Goal: Task Accomplishment & Management: Use online tool/utility

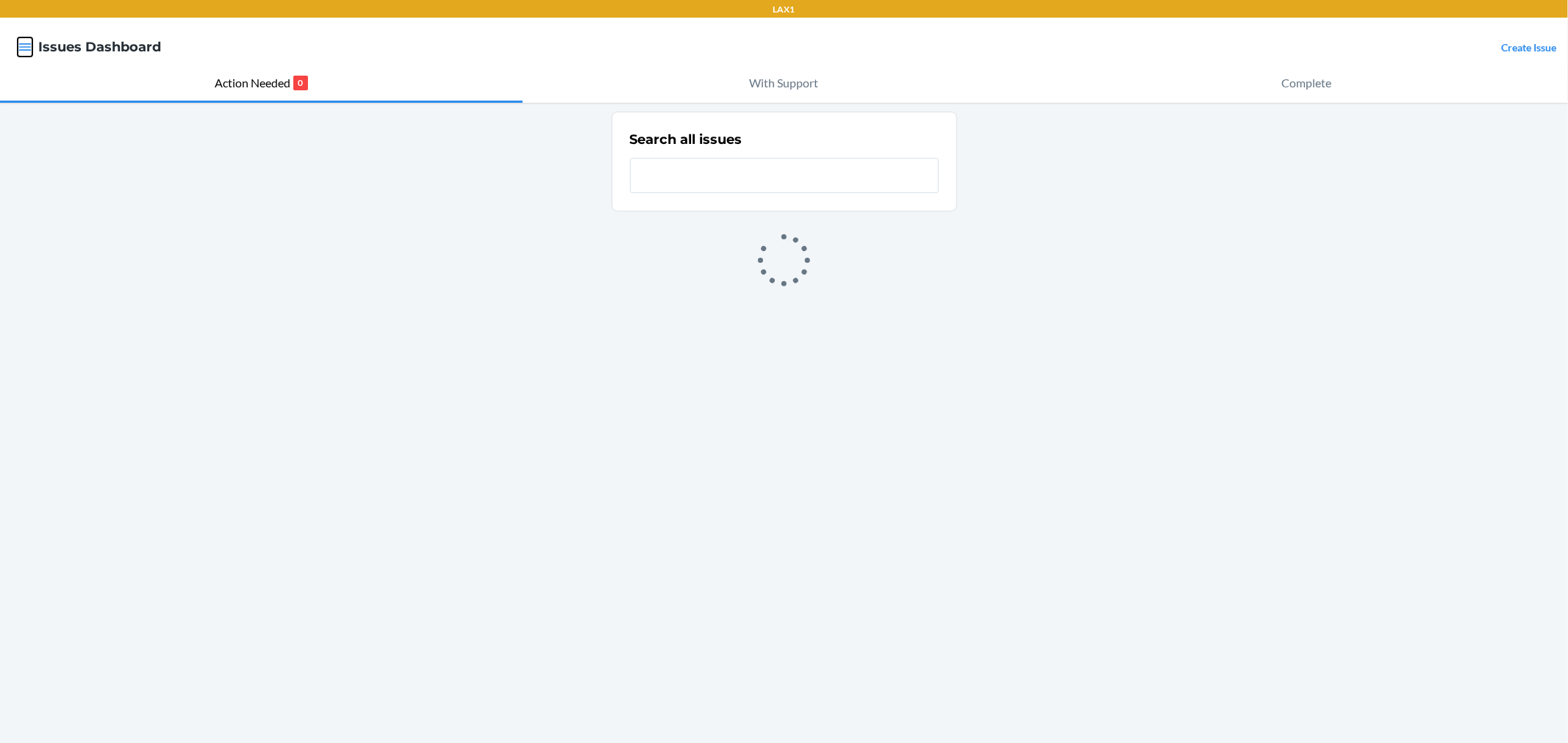
click at [20, 48] on icon "button" at bounding box center [25, 47] width 15 height 15
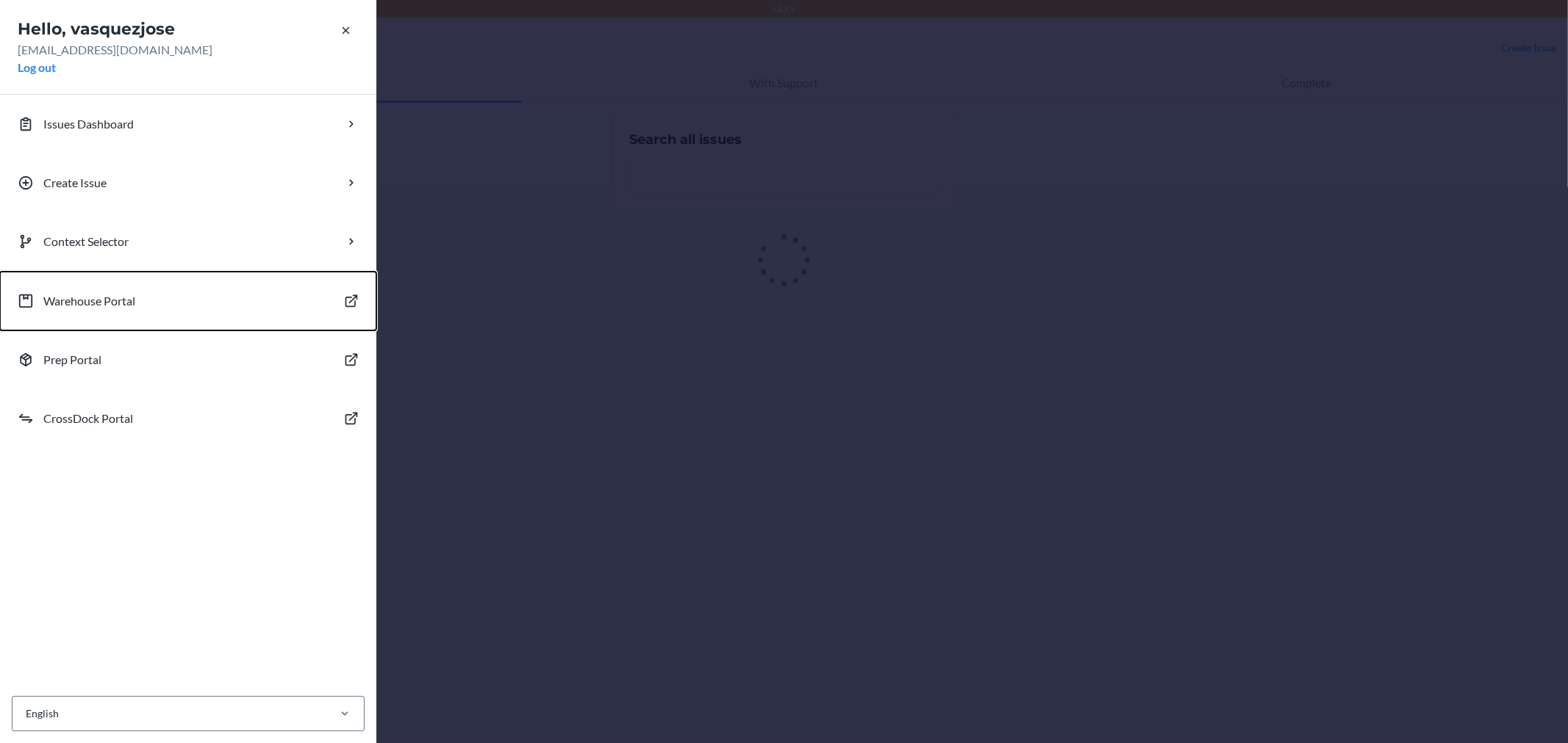
click at [130, 287] on button "Warehouse Portal" at bounding box center [188, 301] width 376 height 59
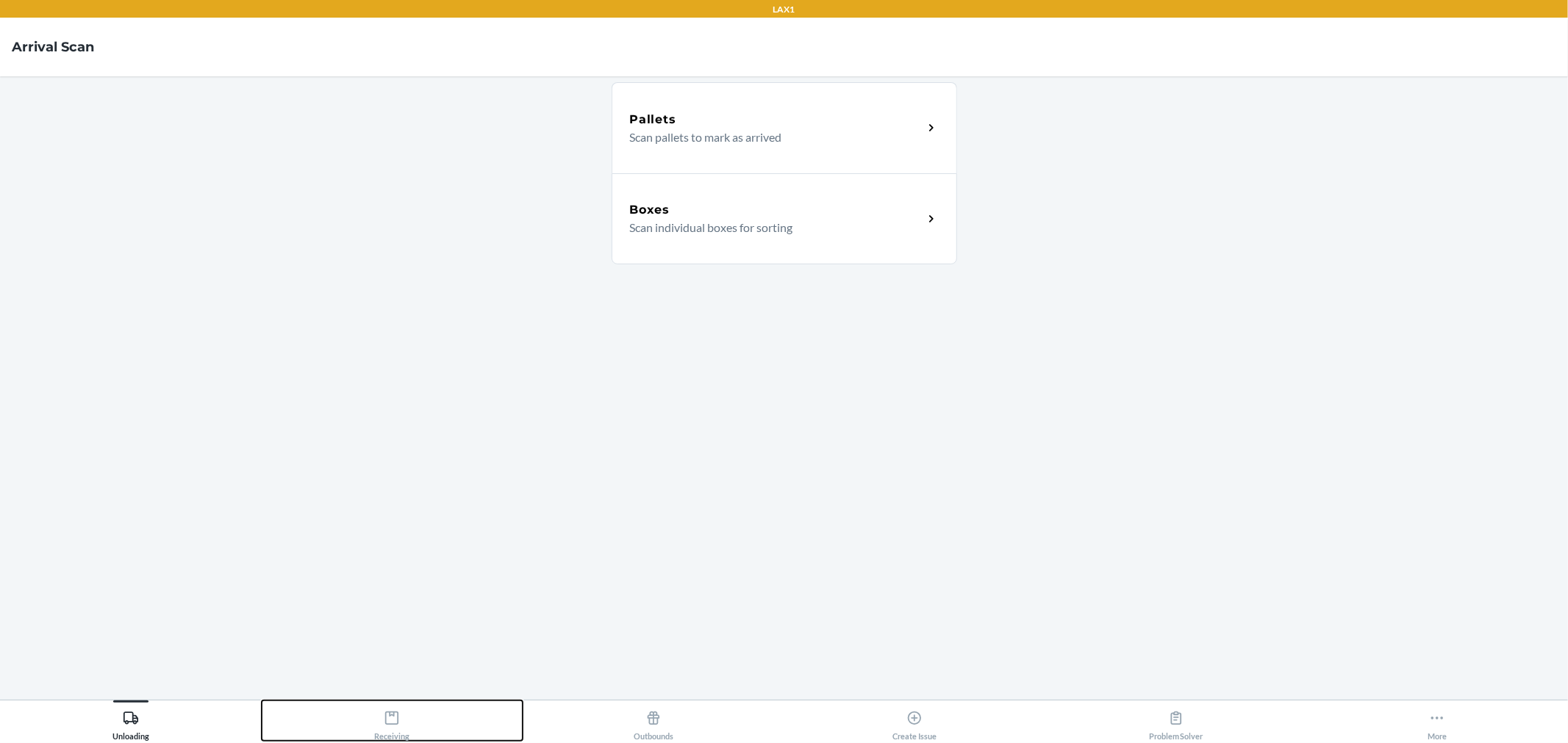
click at [394, 721] on icon at bounding box center [391, 718] width 16 height 16
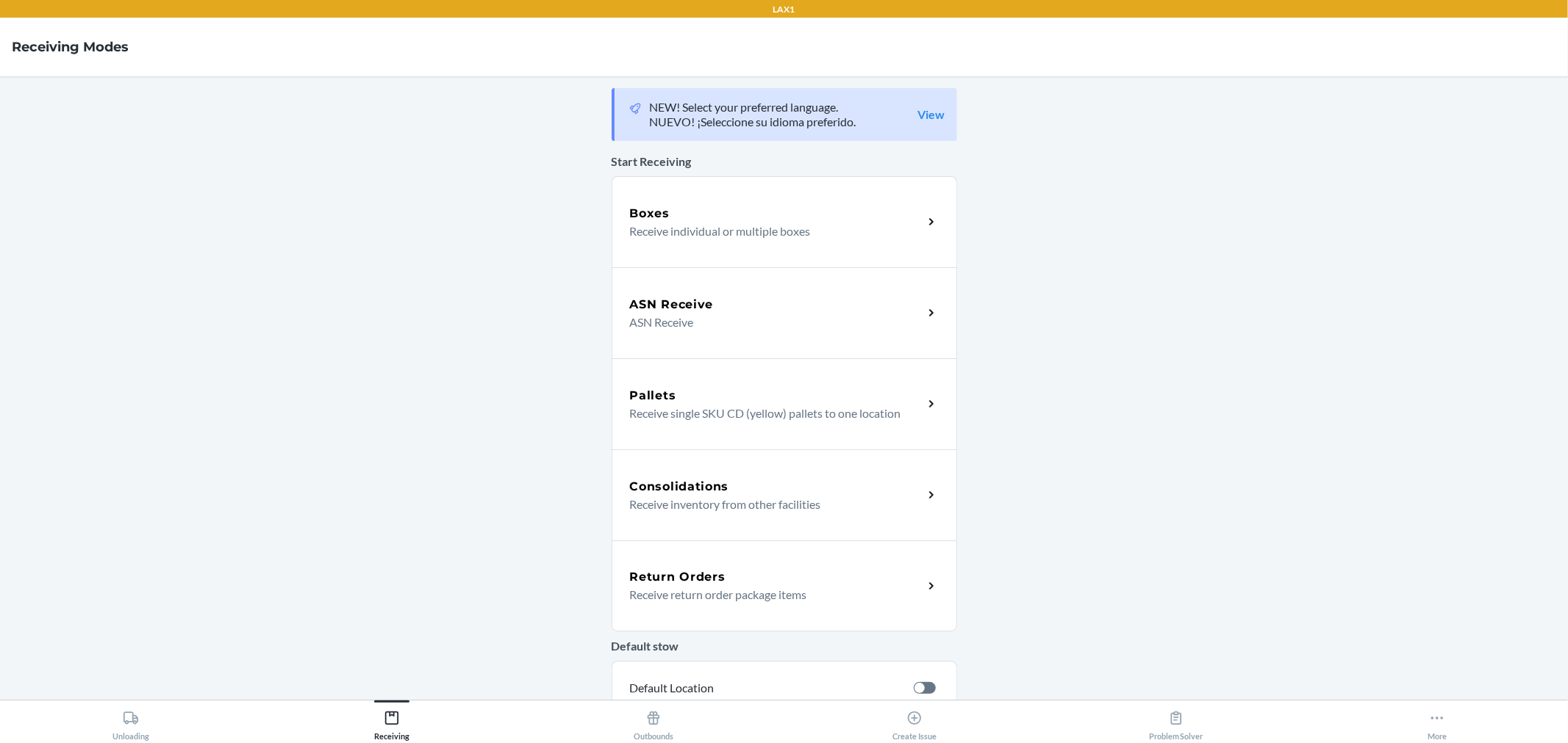
drag, startPoint x: 709, startPoint y: 304, endPoint x: 746, endPoint y: 304, distance: 37.0
click at [711, 304] on div "ASN Receive" at bounding box center [776, 304] width 293 height 18
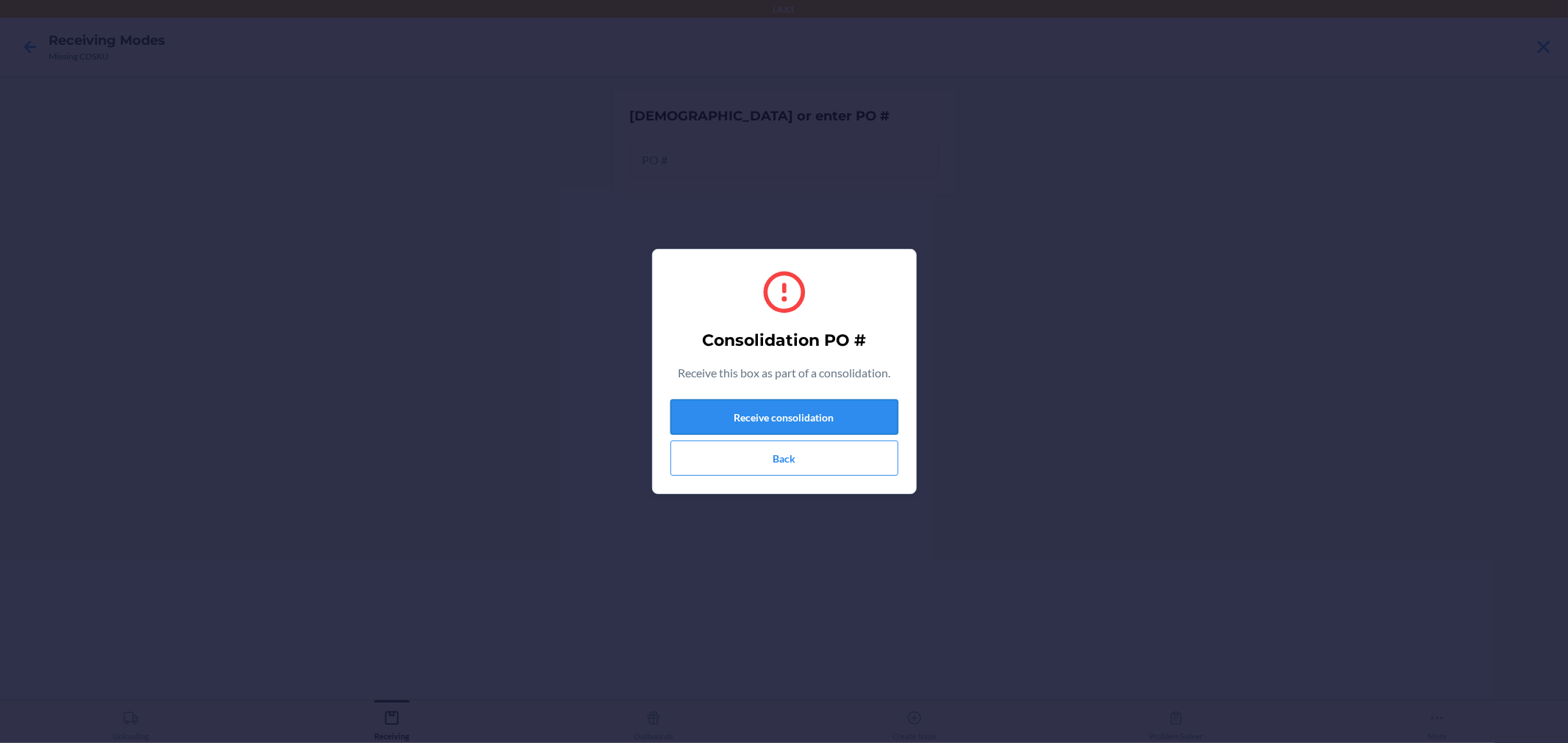
click at [810, 423] on button "Receive consolidation" at bounding box center [784, 417] width 228 height 35
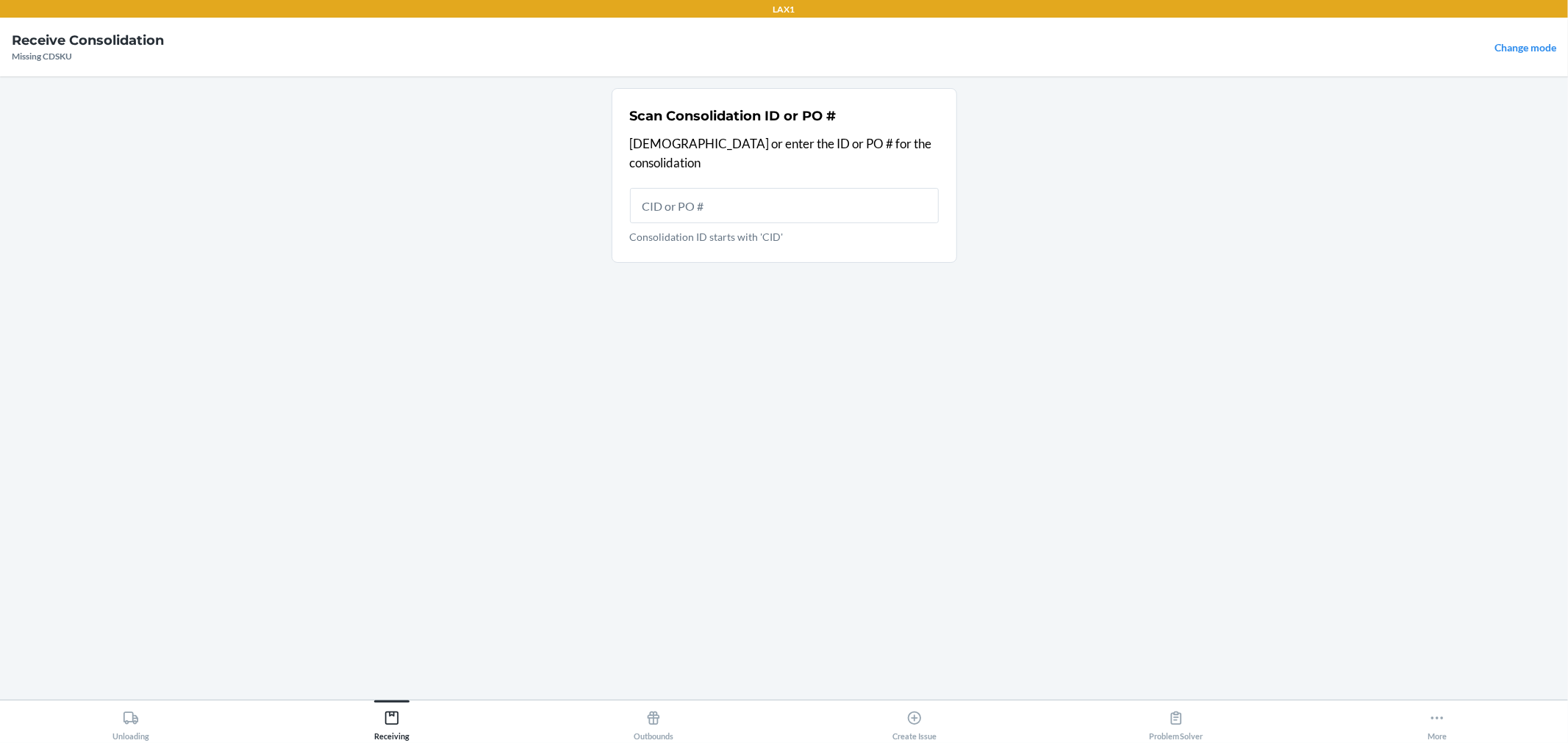
click at [709, 188] on input "Consolidation ID starts with 'CID'" at bounding box center [784, 206] width 308 height 35
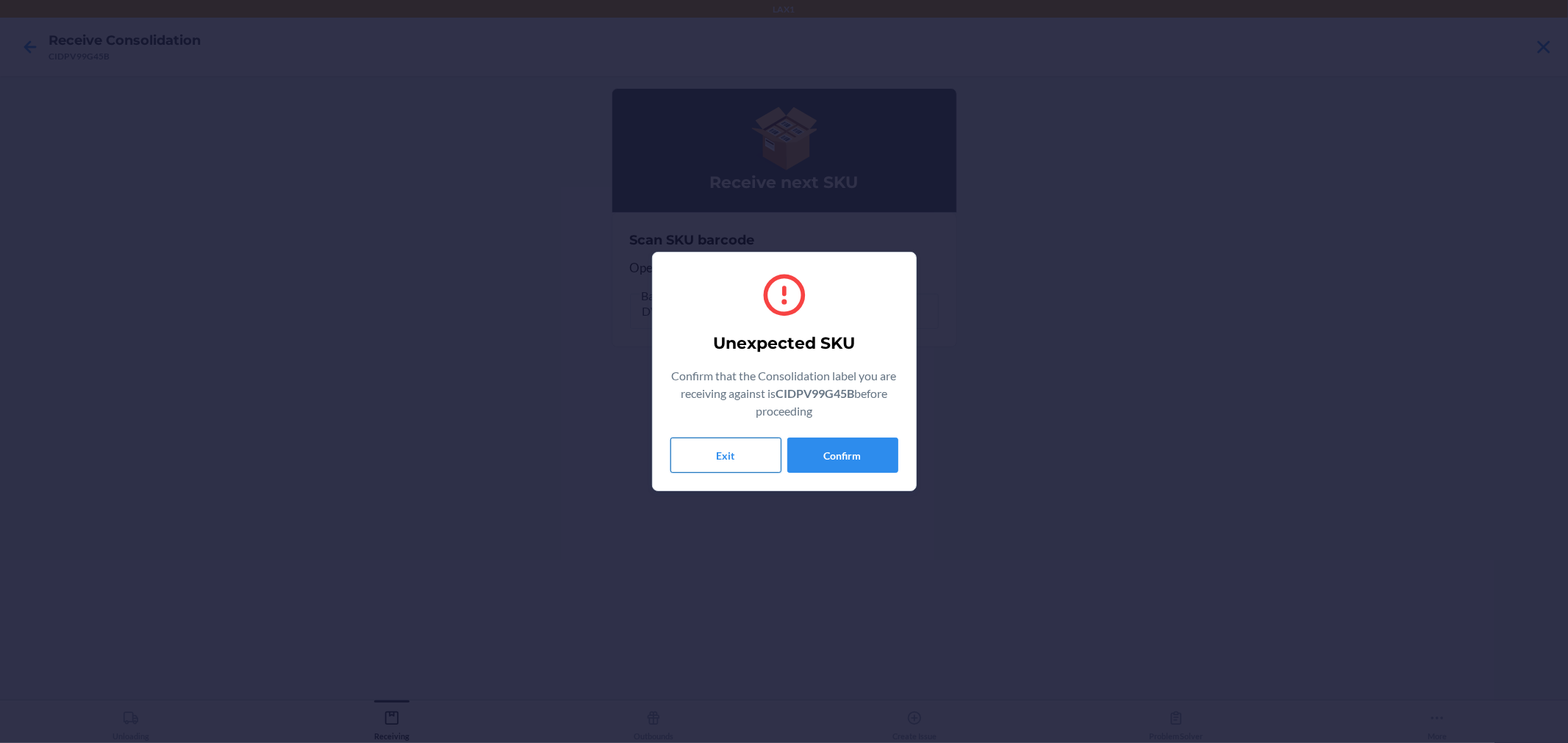
click at [737, 445] on button "Exit" at bounding box center [726, 455] width 111 height 35
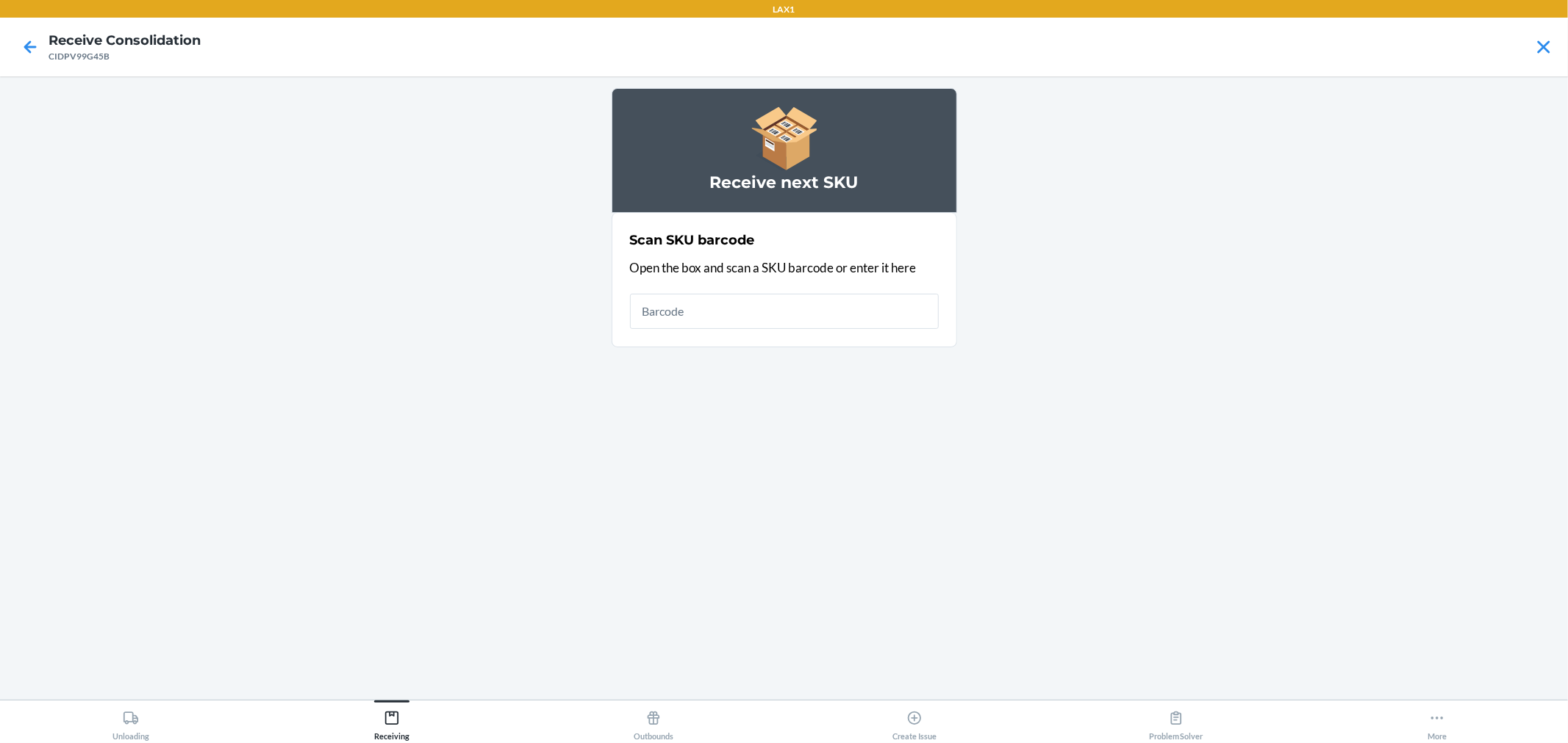
click at [1357, 163] on main "Receive next SKU Scan SKU barcode Open the box and scan a SKU barcode or enter …" at bounding box center [784, 388] width 1568 height 624
